Goal: Information Seeking & Learning: Learn about a topic

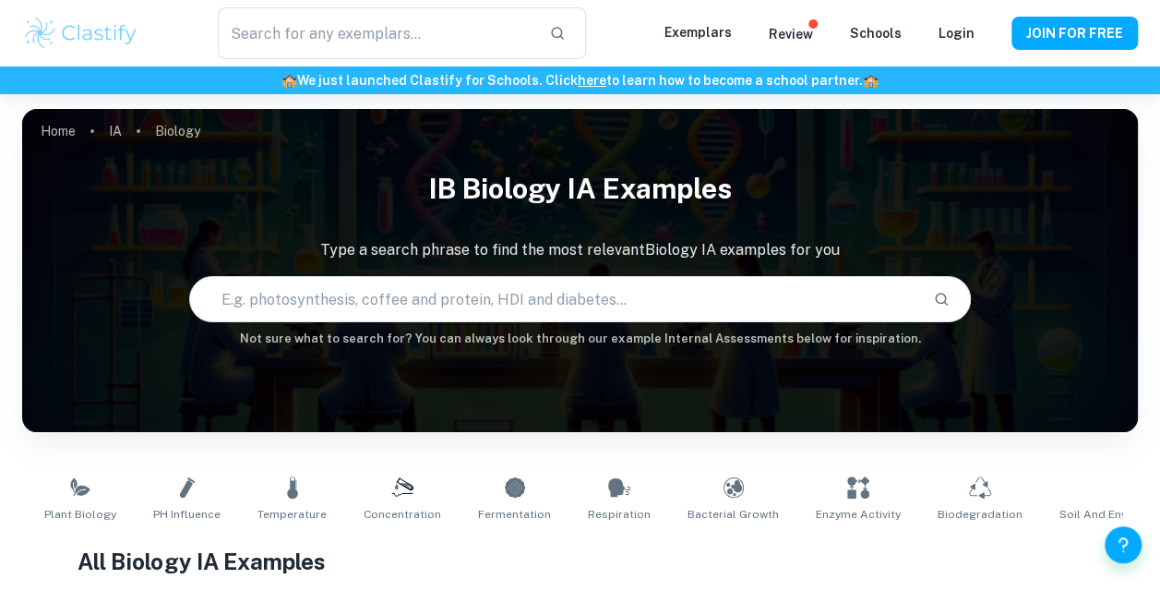
type input "Biology"
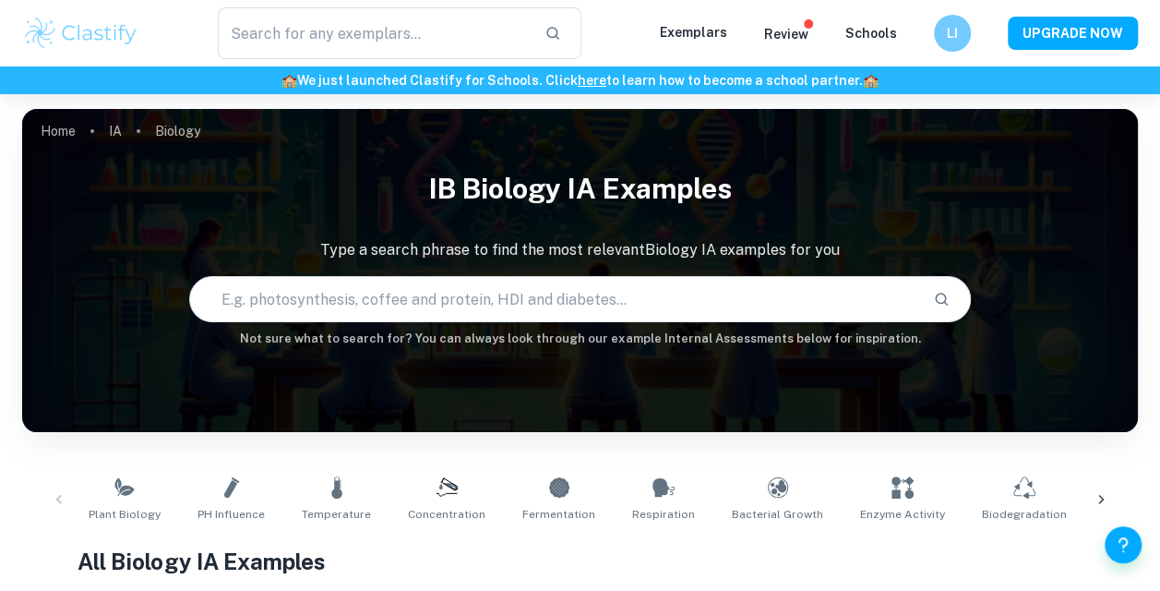
click at [705, 35] on p "Exemplars" at bounding box center [693, 32] width 67 height 20
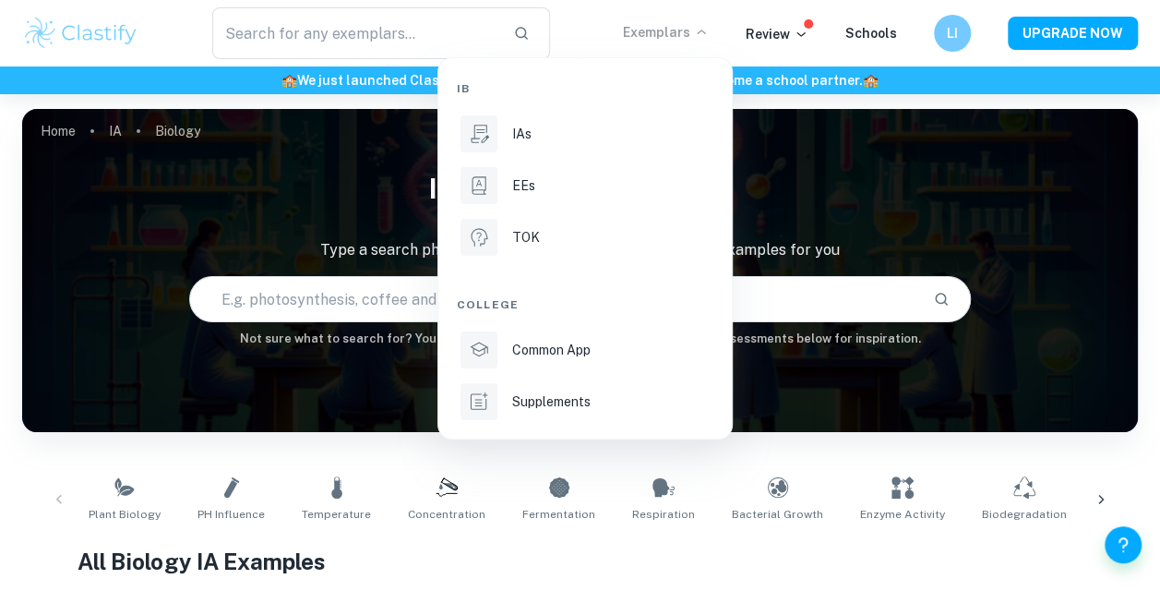
drag, startPoint x: 614, startPoint y: 128, endPoint x: 582, endPoint y: 198, distance: 76.0
click at [614, 128] on div "IAs" at bounding box center [611, 134] width 198 height 20
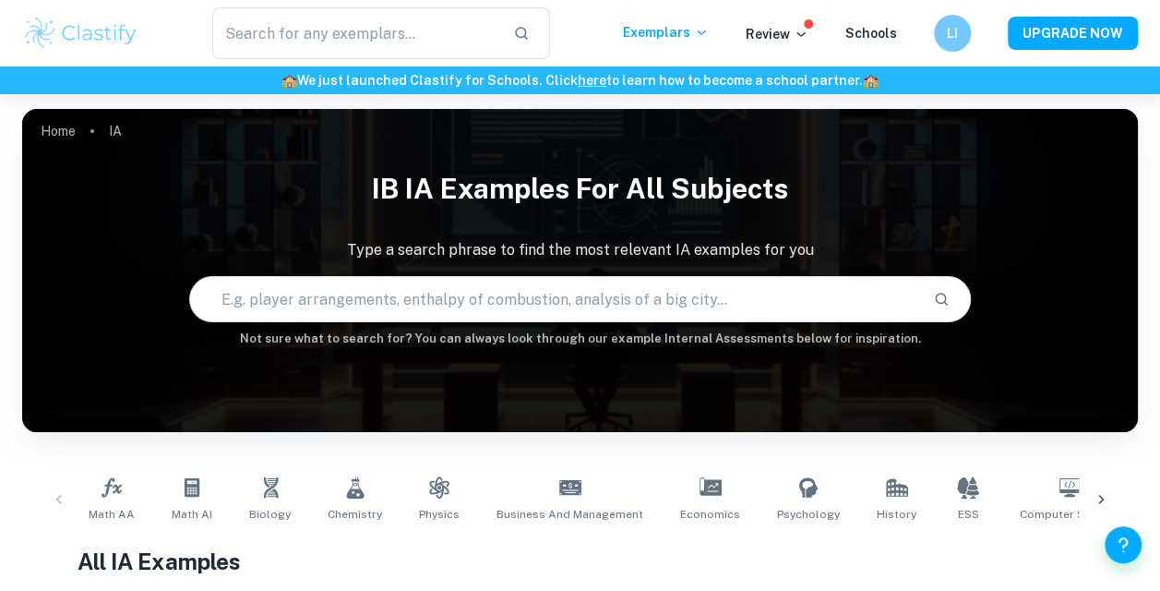
click at [890, 496] on link "History" at bounding box center [896, 499] width 54 height 61
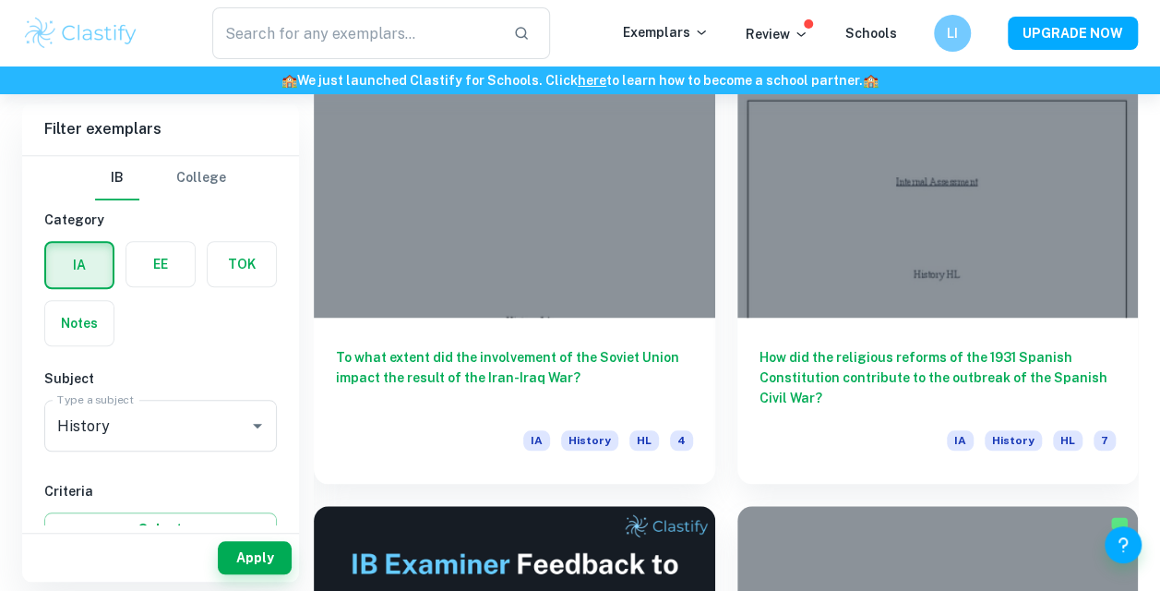
scroll to position [816, 0]
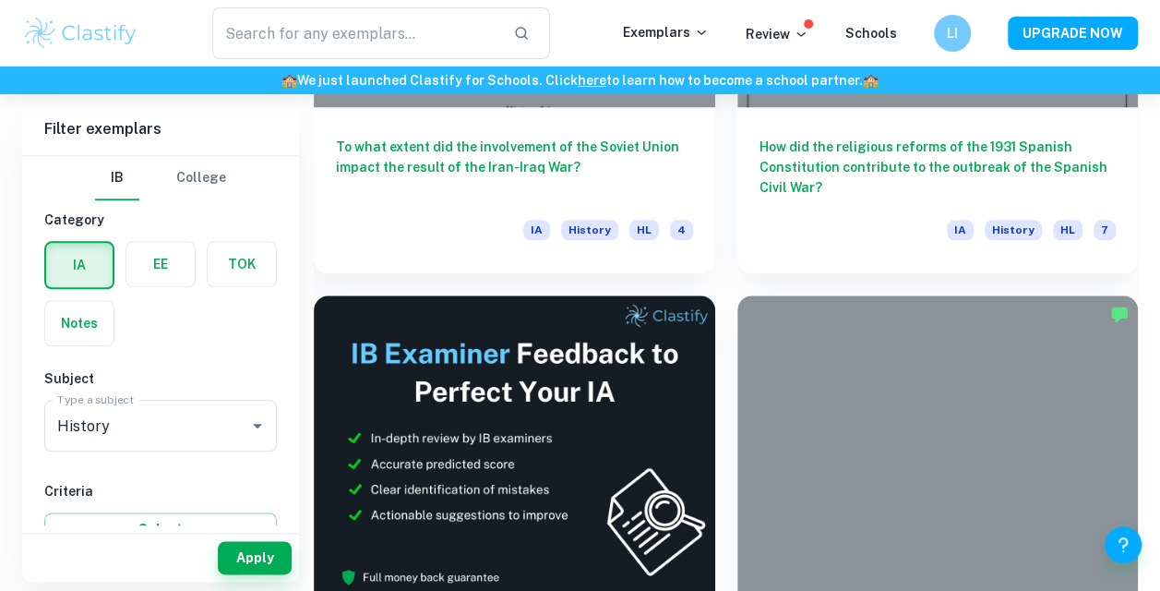
click at [855, 156] on h6 "How did the religious reforms of the 1931 Spanish Constitution contribute to th…" at bounding box center [938, 167] width 357 height 61
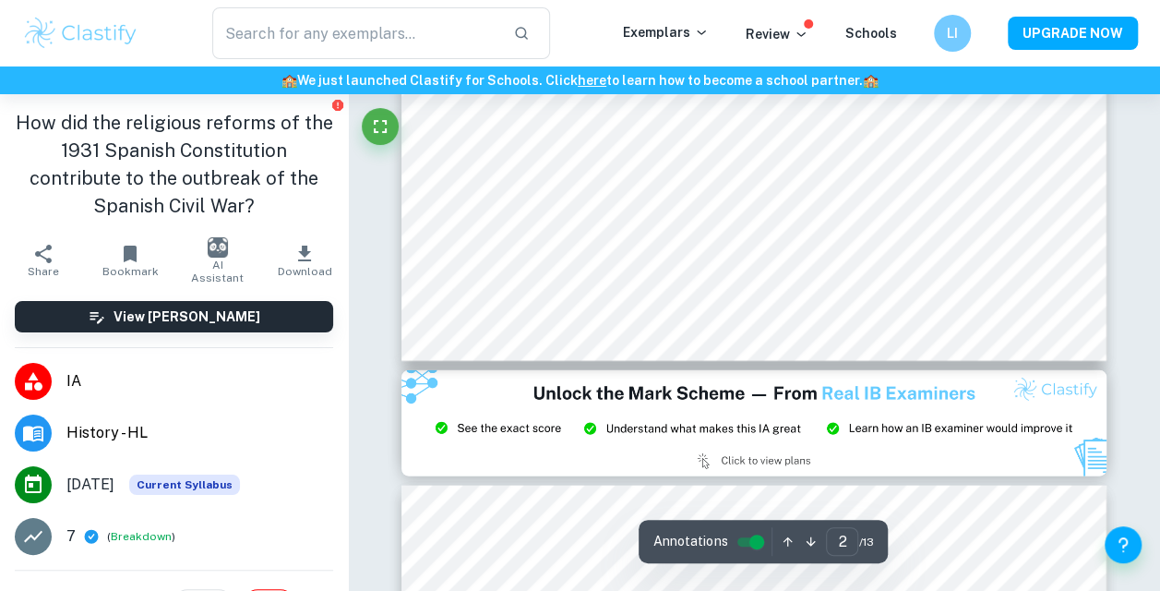
type input "3"
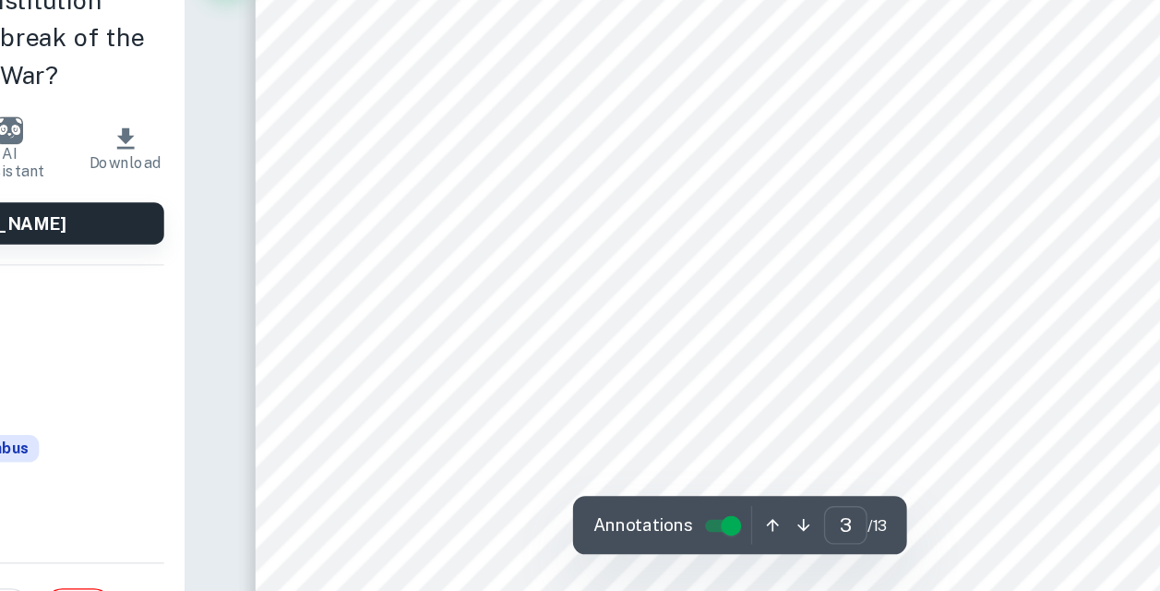
scroll to position [2309, 0]
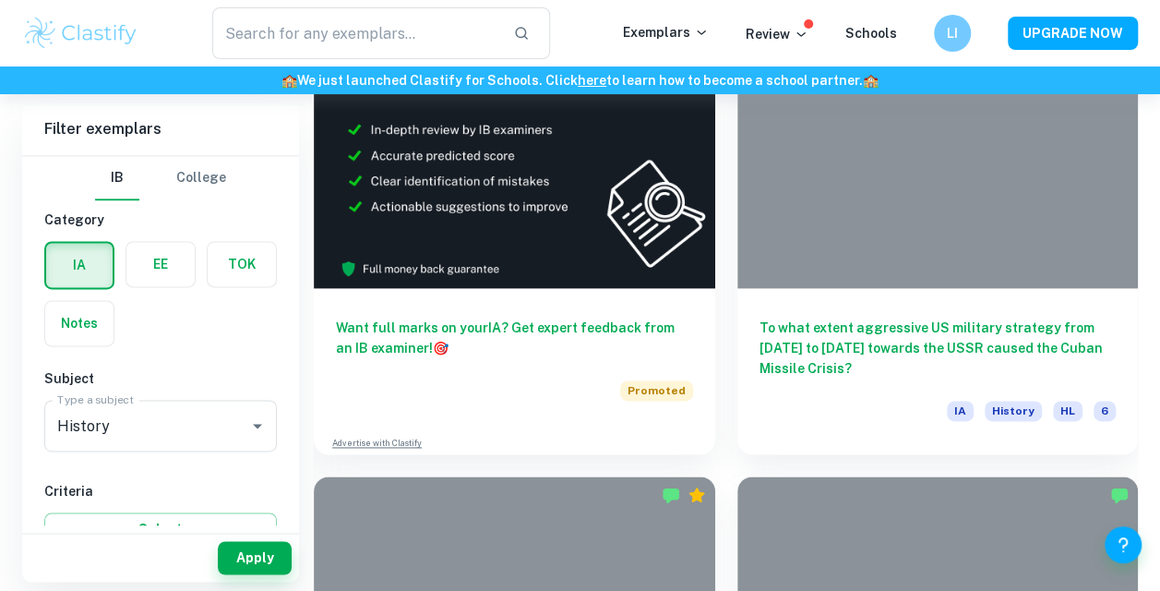
scroll to position [1126, 0]
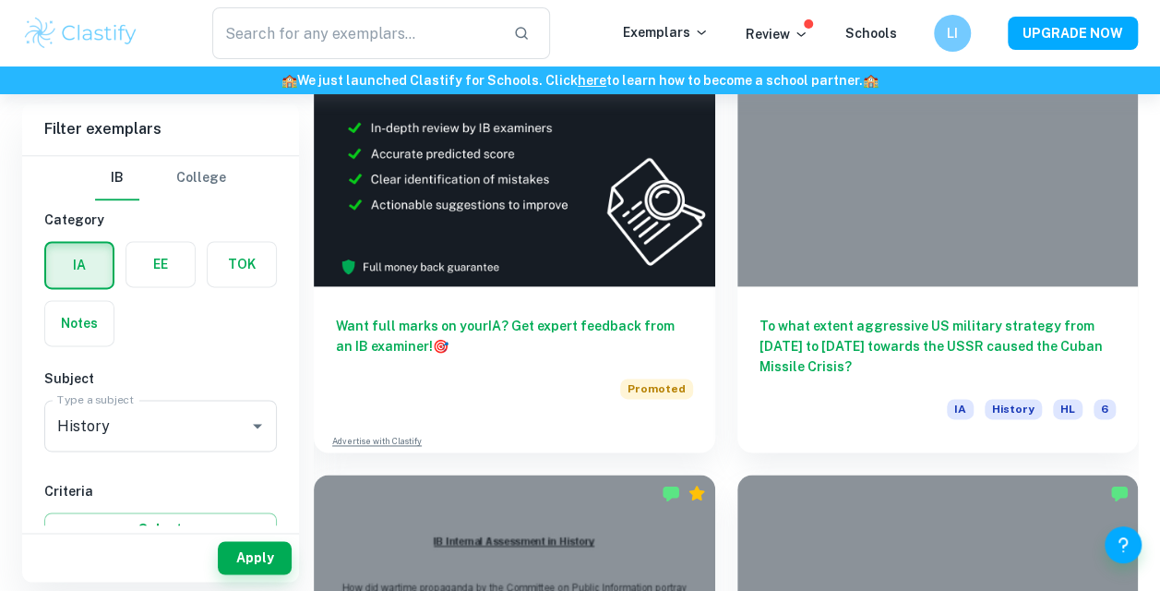
click at [925, 324] on h6 "To what extent aggressive US military strategy from [DATE] to [DATE] towards th…" at bounding box center [938, 346] width 357 height 61
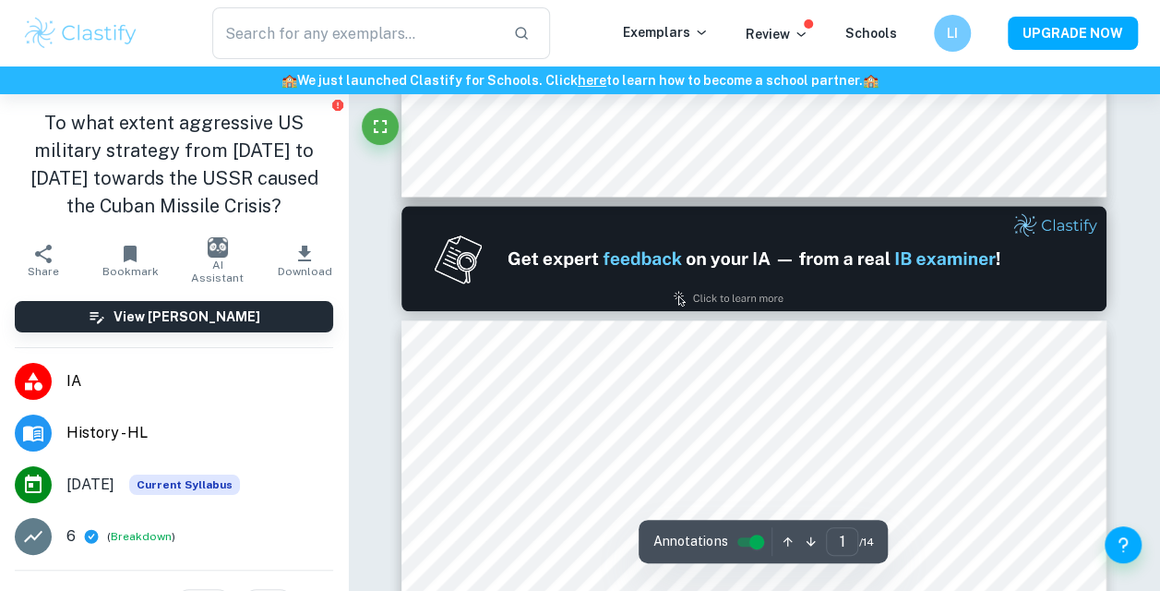
type input "2"
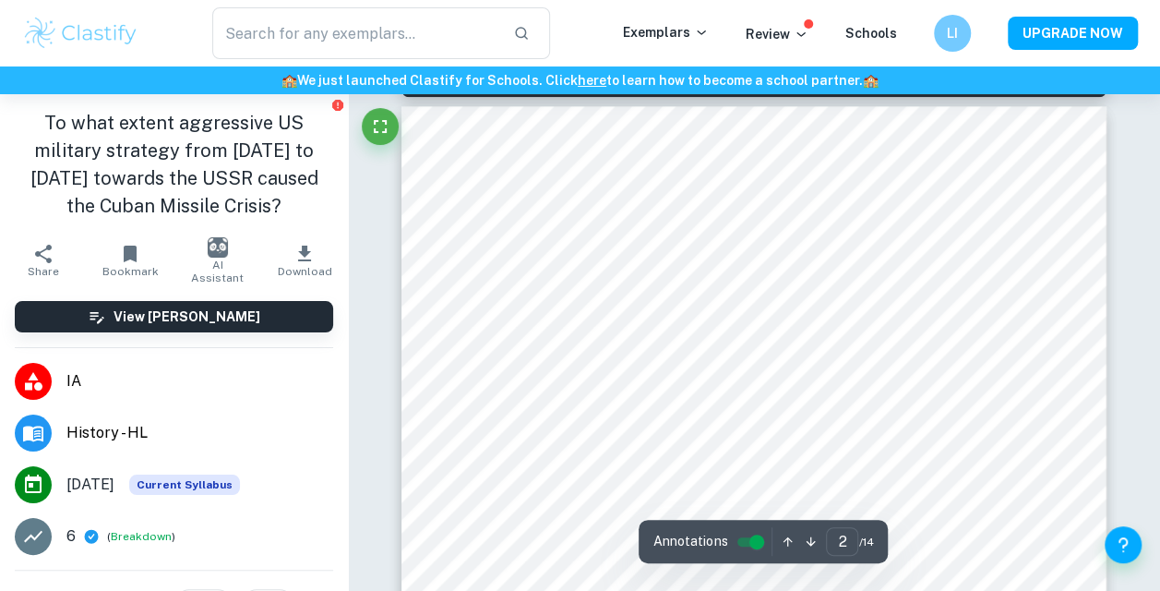
scroll to position [1126, 0]
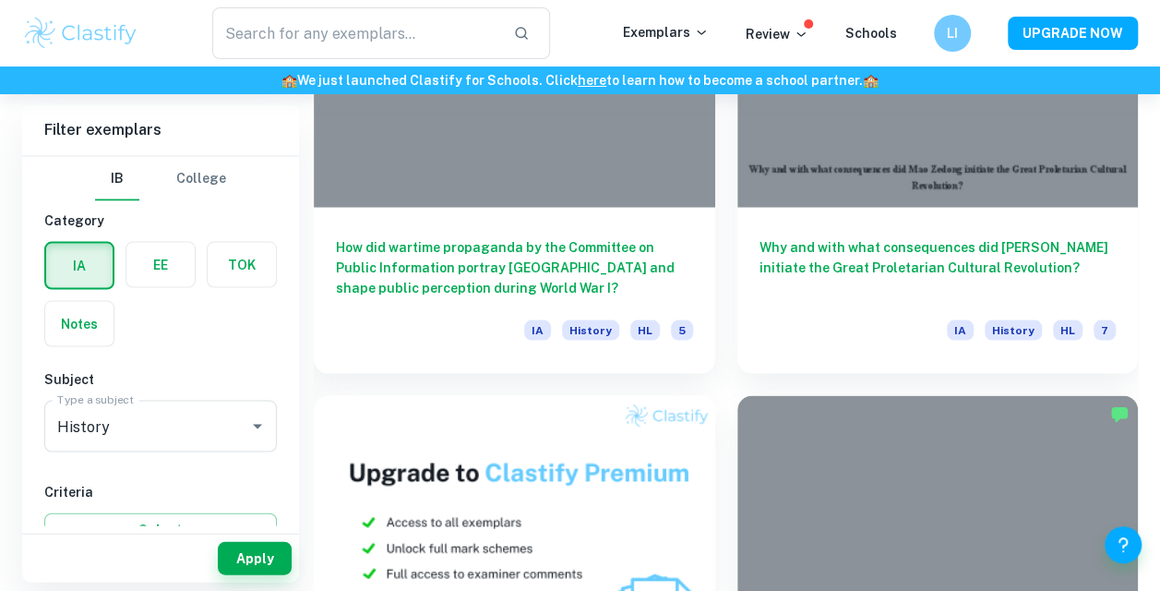
scroll to position [1696, 0]
click at [903, 275] on h6 "Why and with what consequences did [PERSON_NAME] initiate the Great Proletarian…" at bounding box center [938, 265] width 357 height 61
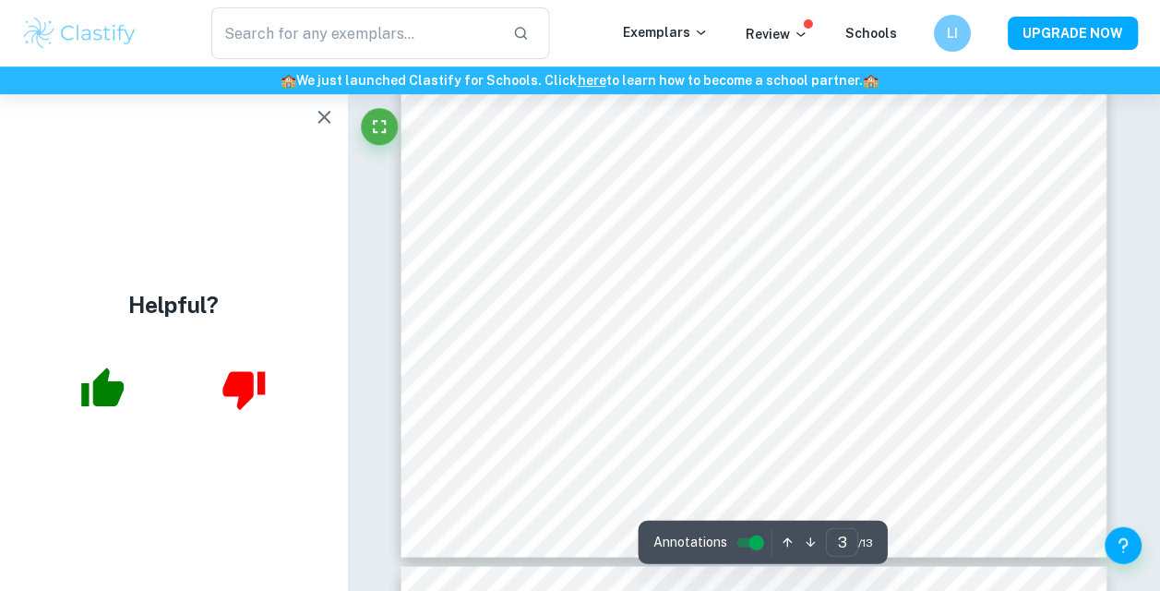
scroll to position [2537, 0]
click at [318, 100] on button "button" at bounding box center [324, 117] width 37 height 37
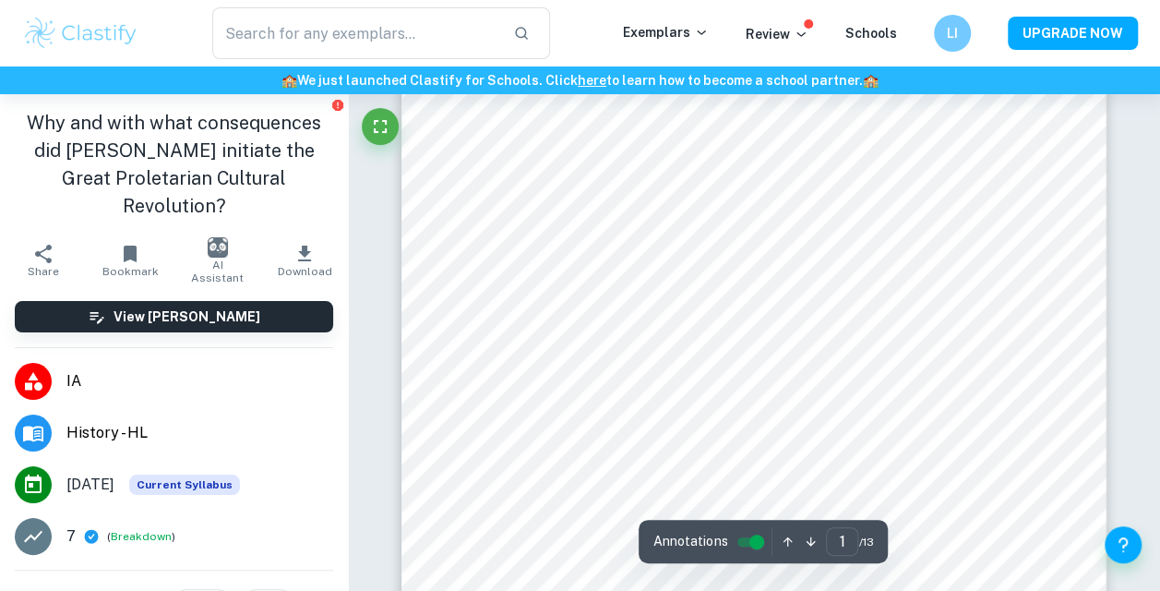
scroll to position [0, 0]
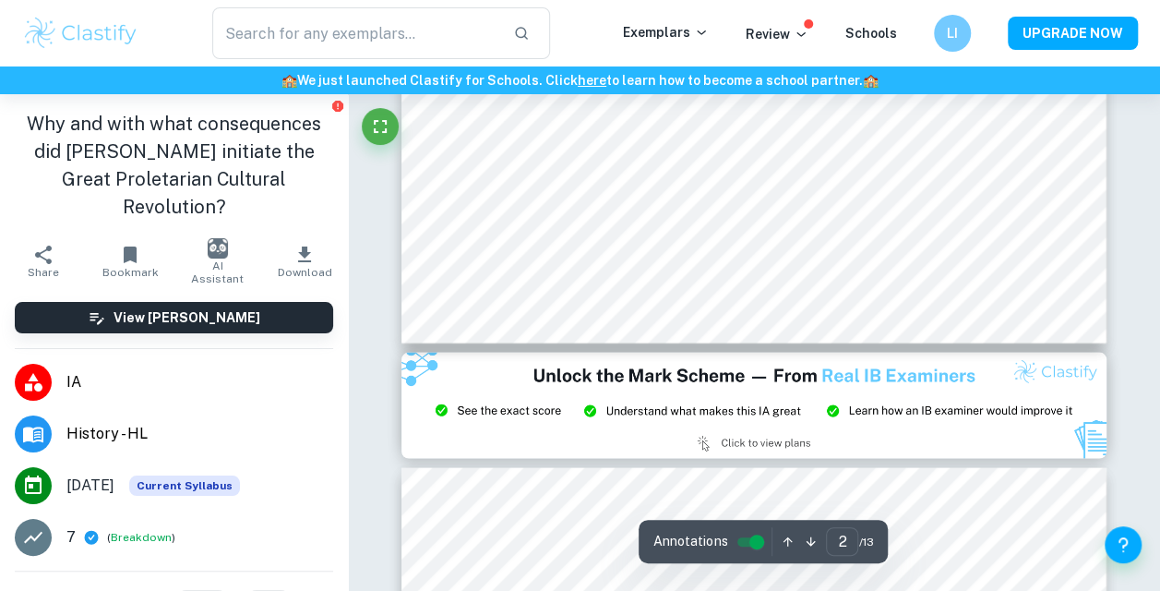
type input "3"
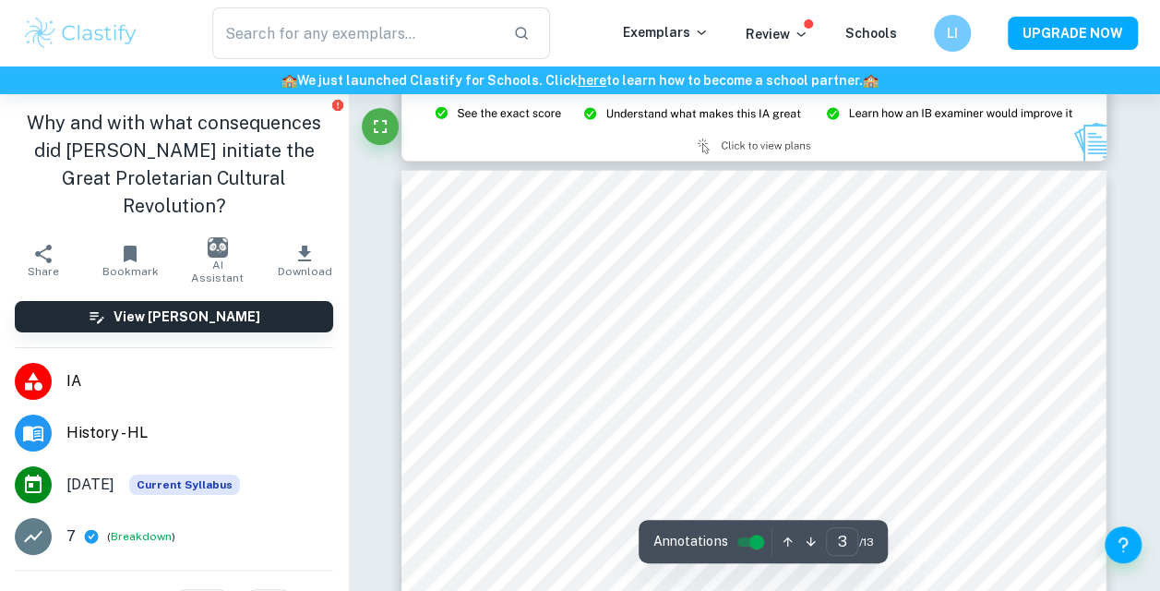
scroll to position [2033, 0]
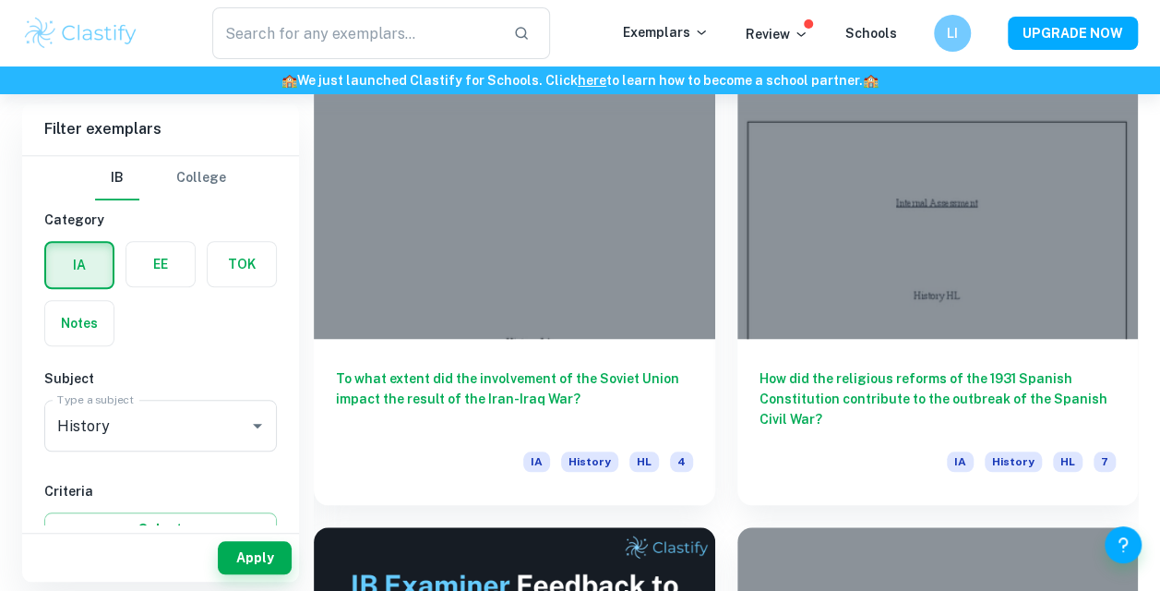
scroll to position [585, 0]
click at [955, 404] on h6 "How did the religious reforms of the 1931 Spanish Constitution contribute to th…" at bounding box center [938, 397] width 357 height 61
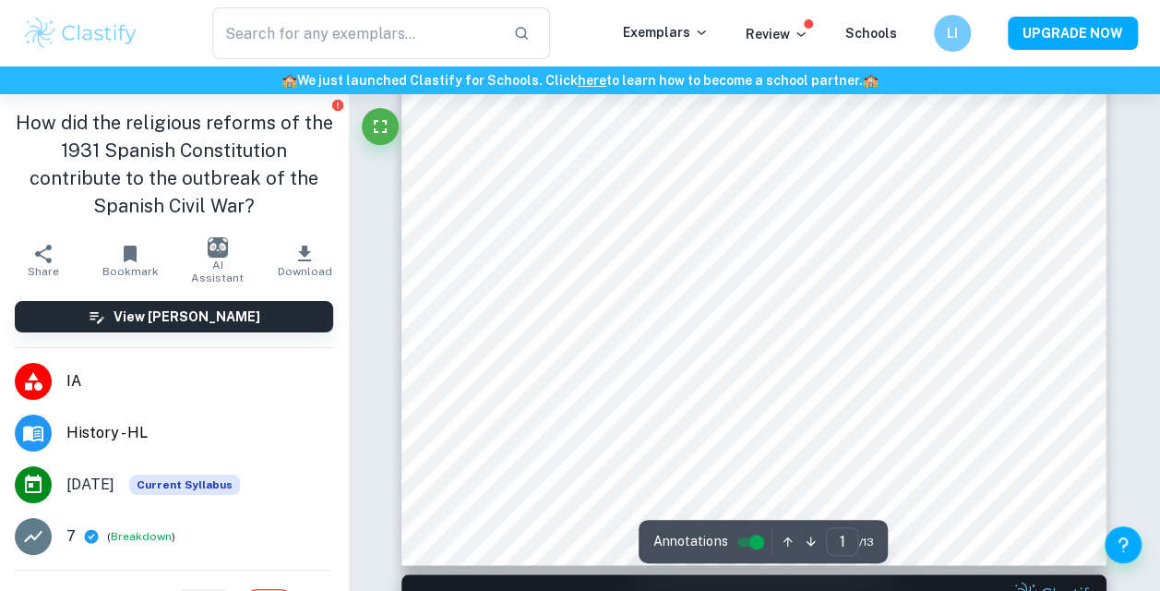
type input "2"
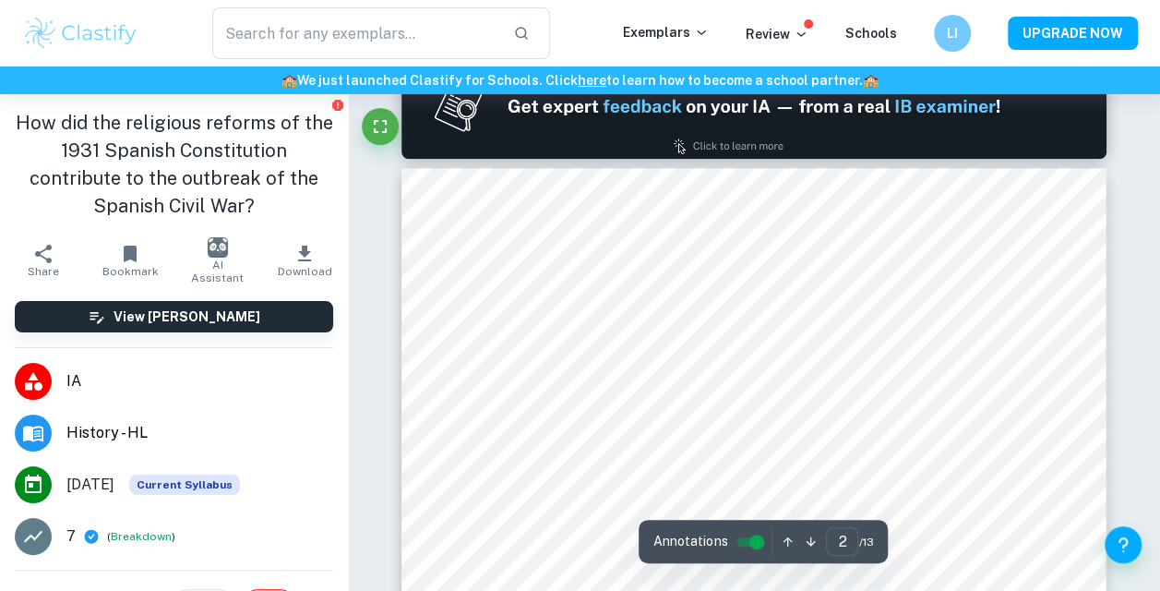
scroll to position [1066, 0]
